Goal: Information Seeking & Learning: Check status

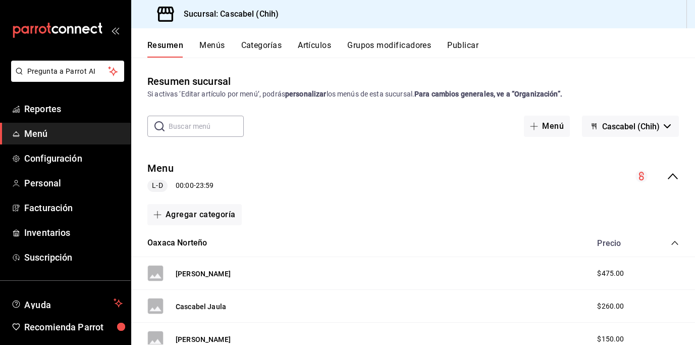
scroll to position [172, 0]
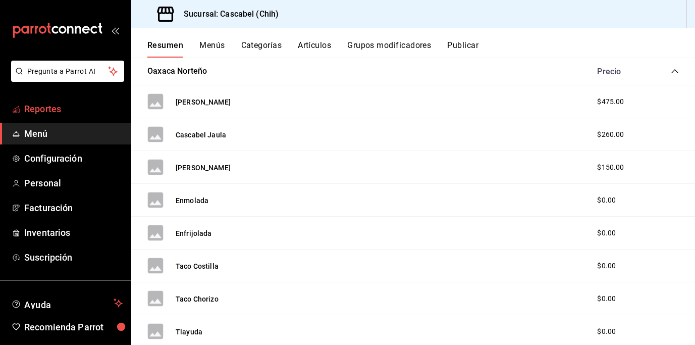
click at [41, 111] on span "Reportes" at bounding box center [73, 109] width 98 height 14
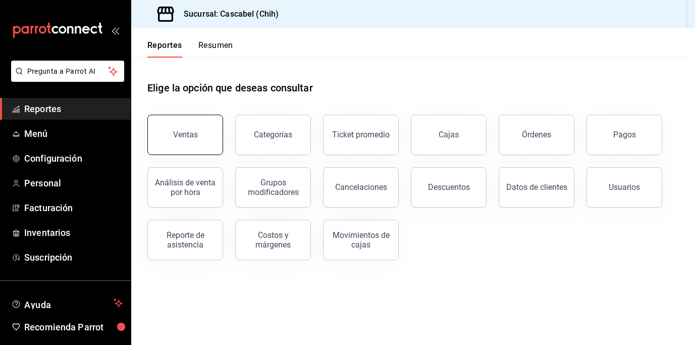
click at [184, 135] on div "Ventas" at bounding box center [185, 135] width 25 height 10
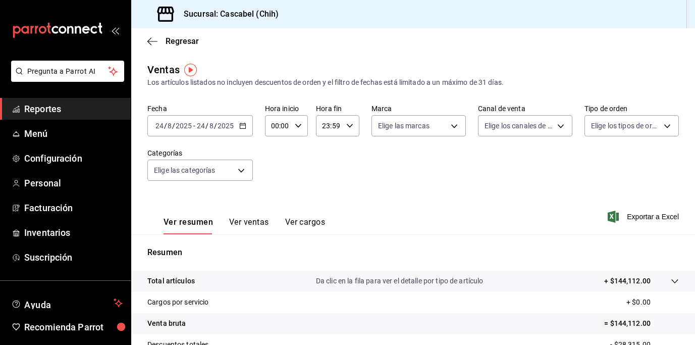
click at [245, 125] on icon "button" at bounding box center [242, 125] width 7 height 7
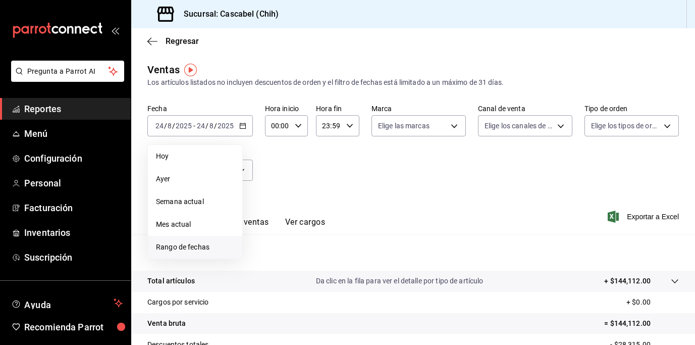
click at [203, 246] on span "Rango de fechas" at bounding box center [195, 247] width 78 height 11
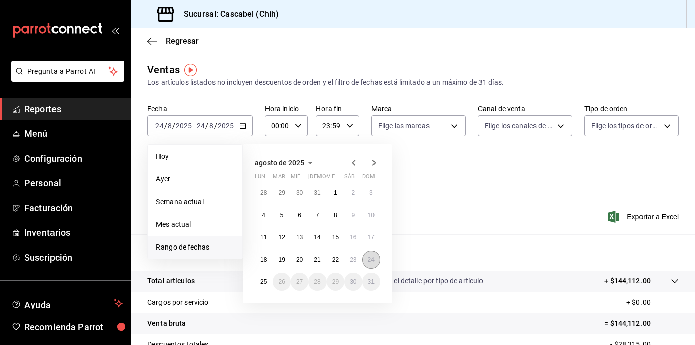
click at [369, 255] on button "24" at bounding box center [371, 259] width 18 height 18
click at [266, 285] on abbr "25" at bounding box center [263, 281] width 7 height 7
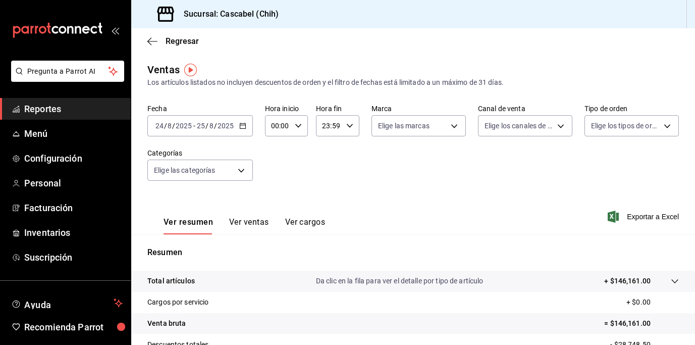
click at [299, 124] on \(Stroke\) "button" at bounding box center [298, 126] width 6 height 4
click at [283, 177] on button "08" at bounding box center [275, 186] width 17 height 20
click at [281, 177] on button "12" at bounding box center [275, 176] width 17 height 20
type input "12:00"
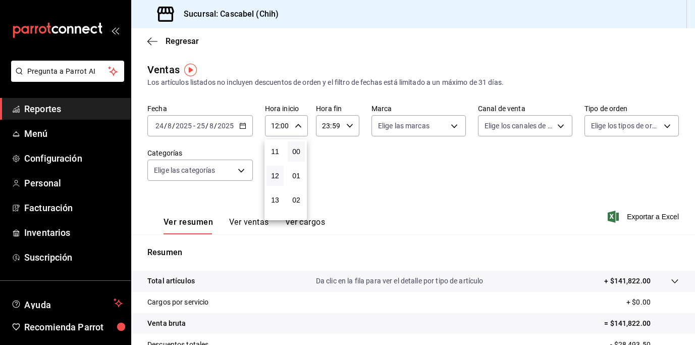
click at [343, 128] on div at bounding box center [347, 172] width 695 height 345
click at [349, 124] on icon "button" at bounding box center [349, 125] width 7 height 7
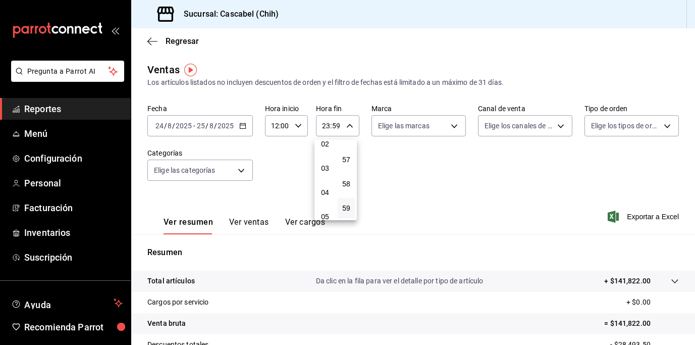
scroll to position [56, 0]
click at [326, 145] on span "02" at bounding box center [325, 144] width 5 height 8
type input "02:59"
click at [666, 280] on div at bounding box center [347, 172] width 695 height 345
click at [671, 280] on icon at bounding box center [675, 281] width 8 height 8
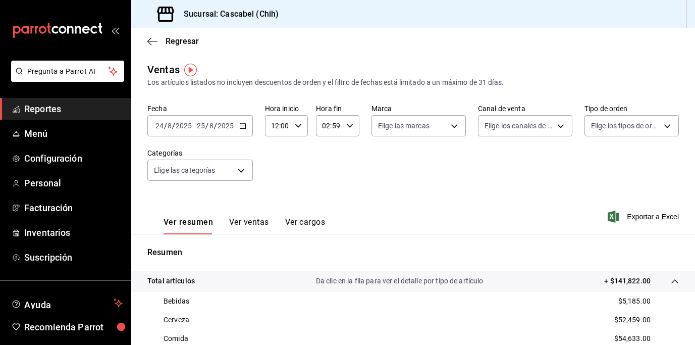
click at [254, 223] on button "Ver ventas" at bounding box center [249, 225] width 40 height 17
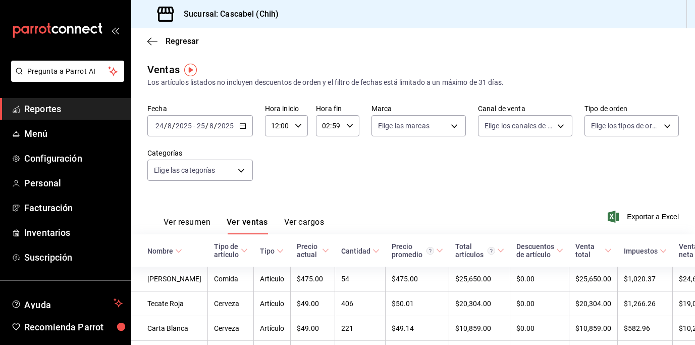
click at [50, 115] on span "Reportes" at bounding box center [73, 109] width 98 height 14
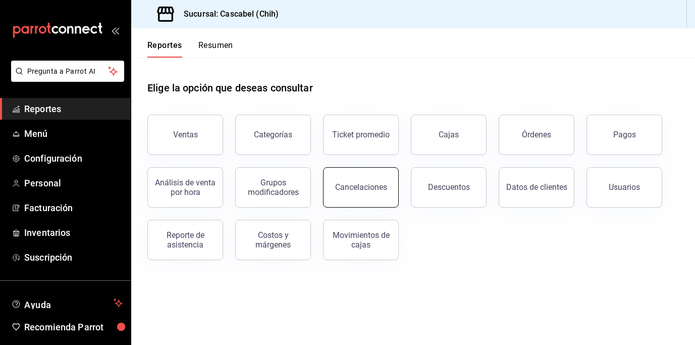
click at [369, 183] on div "Cancelaciones" at bounding box center [361, 187] width 52 height 10
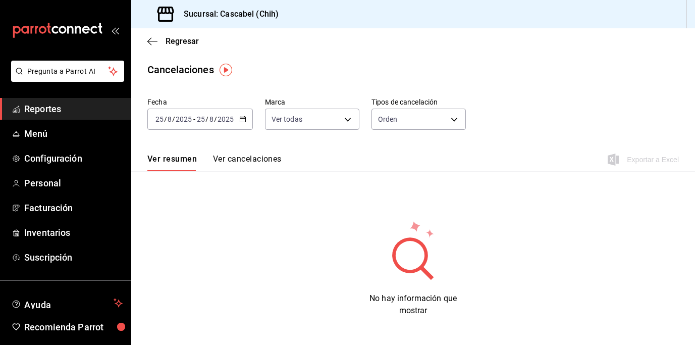
click at [241, 121] on icon "button" at bounding box center [242, 119] width 7 height 7
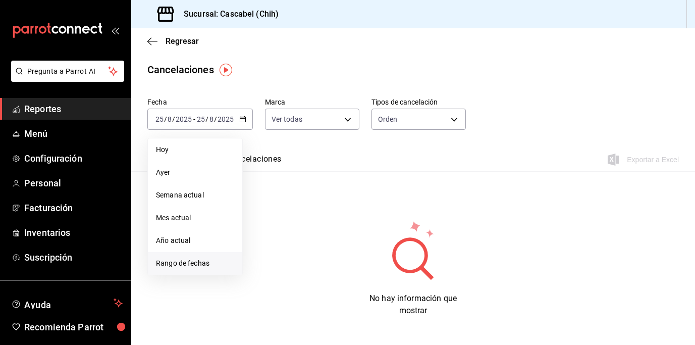
click at [206, 260] on span "Rango de fechas" at bounding box center [195, 263] width 78 height 11
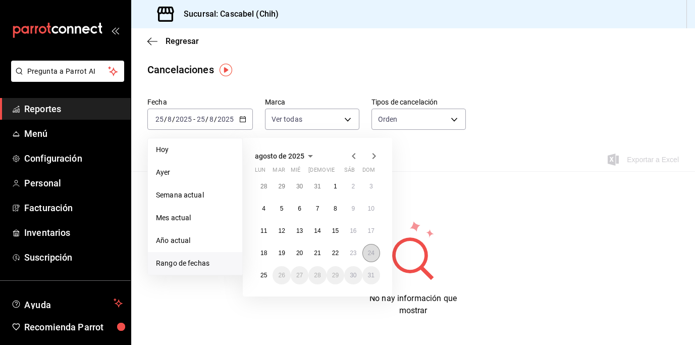
click at [374, 254] on abbr "24" at bounding box center [371, 252] width 7 height 7
click at [268, 276] on button "25" at bounding box center [264, 275] width 18 height 18
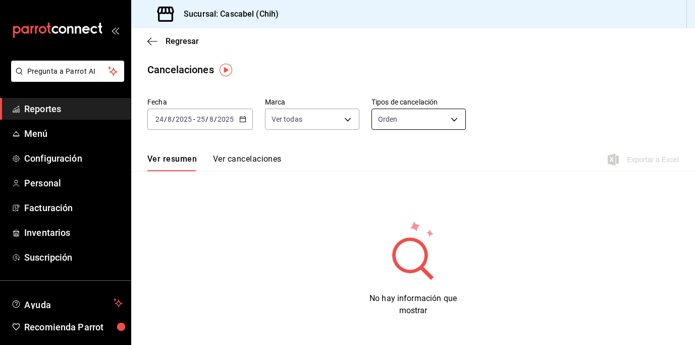
click at [452, 121] on body "Pregunta a Parrot AI Reportes Menú Configuración Personal Facturación Inventari…" at bounding box center [347, 172] width 695 height 345
click at [387, 200] on li "Cargo" at bounding box center [416, 200] width 92 height 17
click at [452, 118] on body "Pregunta a Parrot AI Reportes Menú Configuración Personal Facturación Inventari…" at bounding box center [347, 172] width 695 height 345
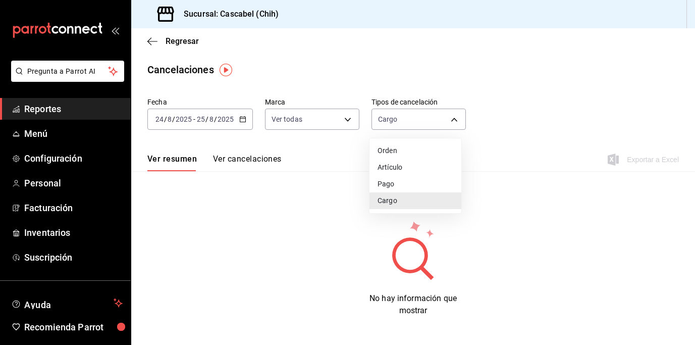
click at [405, 166] on li "Artículo" at bounding box center [416, 167] width 92 height 17
type input "ORDER_ITEM"
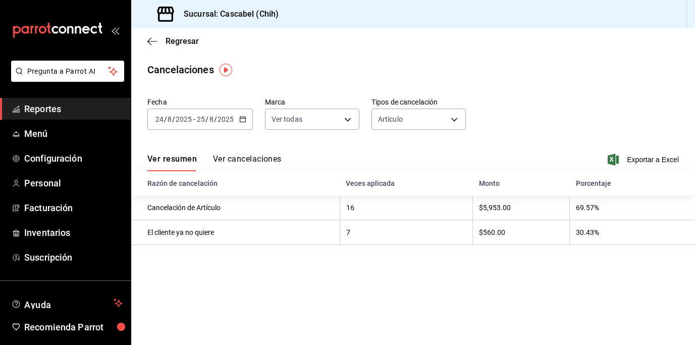
click at [269, 162] on button "Ver cancelaciones" at bounding box center [247, 162] width 69 height 17
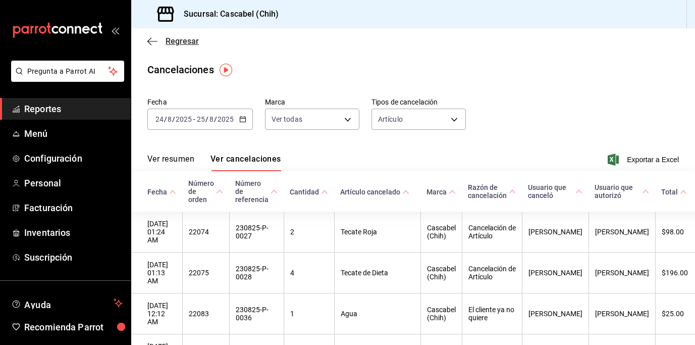
click at [181, 42] on span "Regresar" at bounding box center [182, 41] width 33 height 10
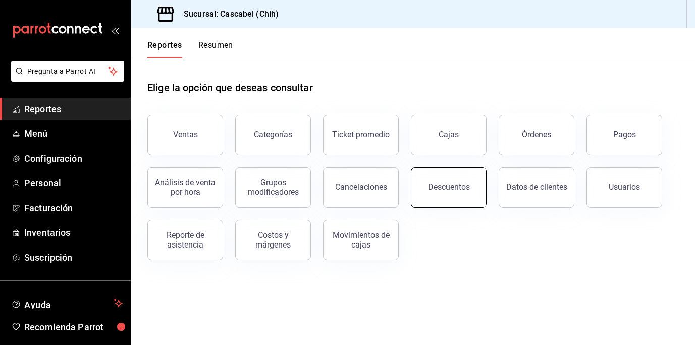
click at [443, 193] on button "Descuentos" at bounding box center [449, 187] width 76 height 40
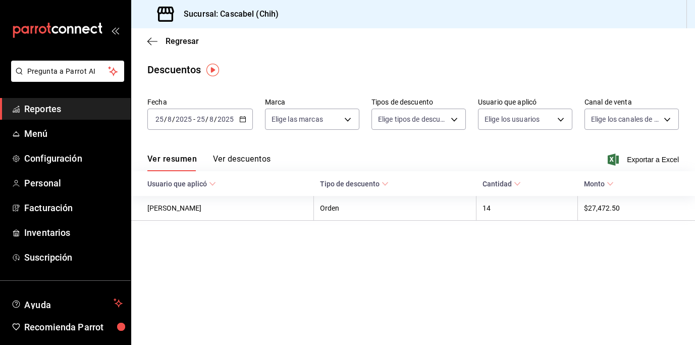
click at [245, 161] on button "Ver descuentos" at bounding box center [242, 162] width 58 height 17
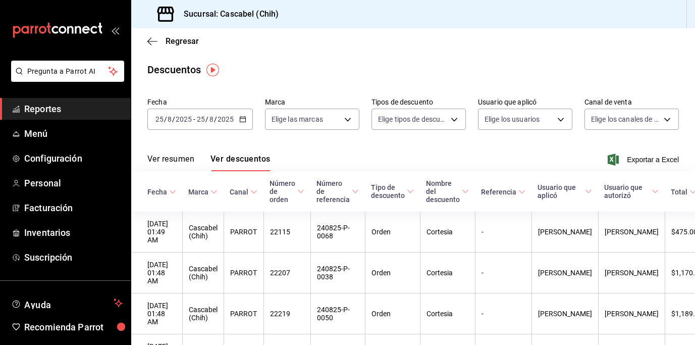
click at [243, 117] on icon "button" at bounding box center [242, 119] width 7 height 7
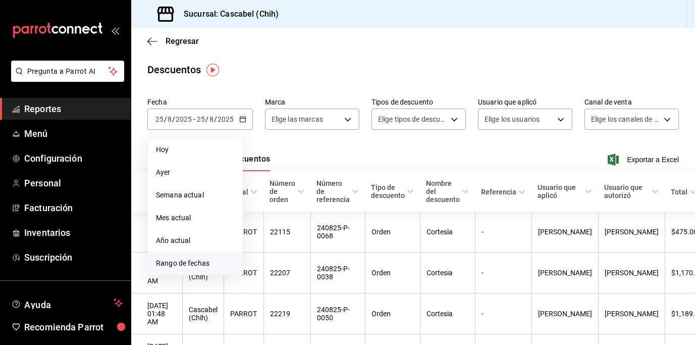
click at [183, 261] on span "Rango de fechas" at bounding box center [195, 263] width 78 height 11
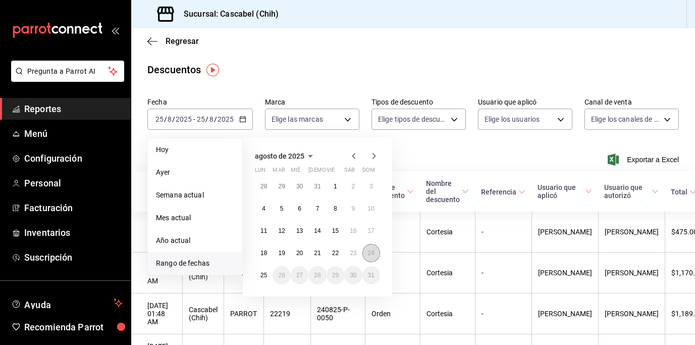
click at [371, 253] on abbr "24" at bounding box center [371, 252] width 7 height 7
click at [261, 281] on button "25" at bounding box center [264, 275] width 18 height 18
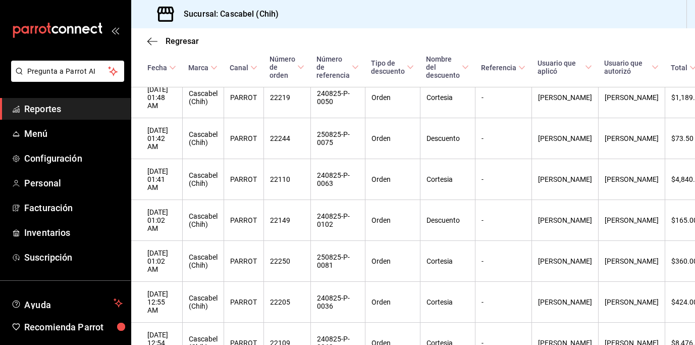
scroll to position [240, 0]
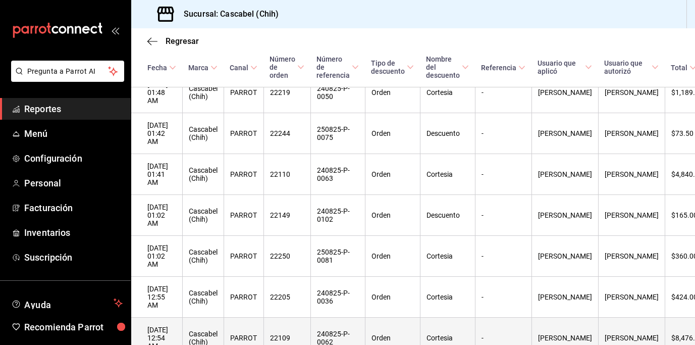
click at [204, 318] on th "Cascabel (Chih)" at bounding box center [202, 338] width 41 height 41
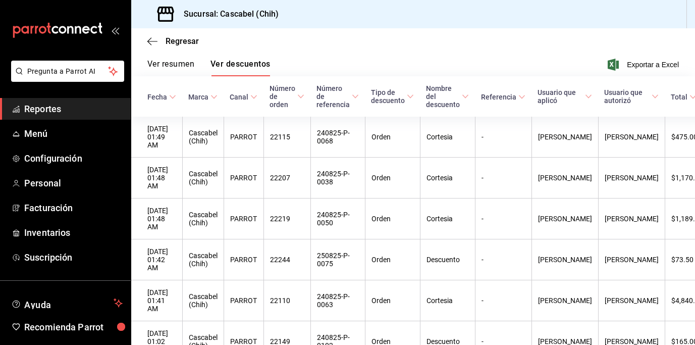
scroll to position [0, 0]
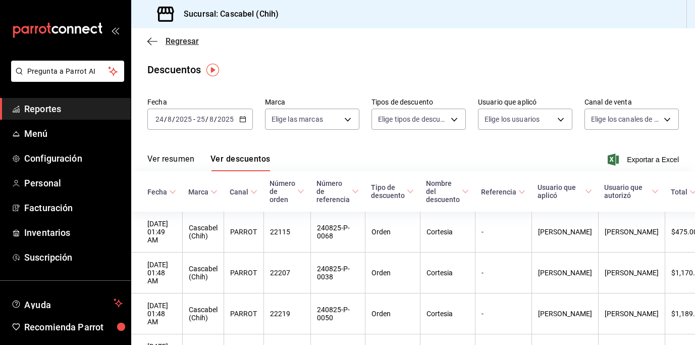
click at [183, 39] on span "Regresar" at bounding box center [182, 41] width 33 height 10
